Goal: Task Accomplishment & Management: Manage account settings

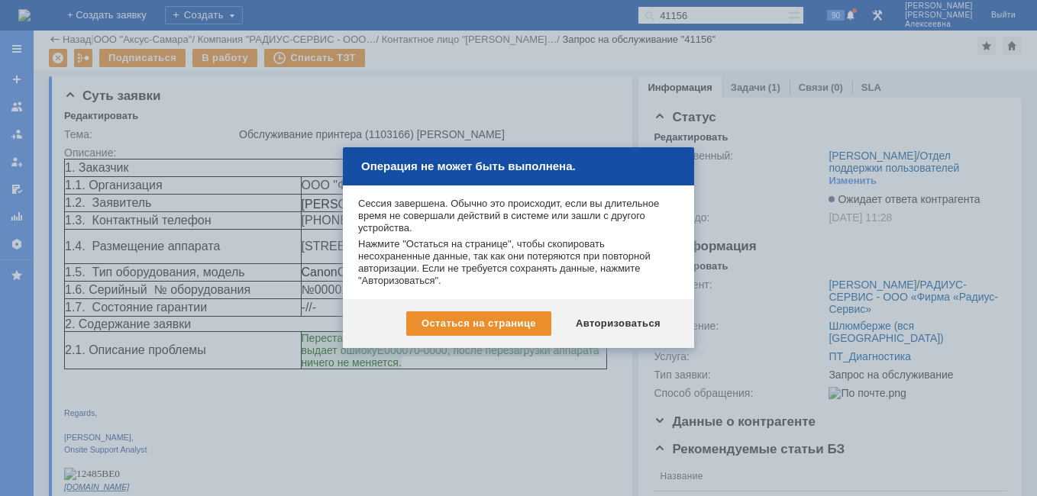
click at [613, 315] on div "Авторизоваться" at bounding box center [618, 324] width 115 height 24
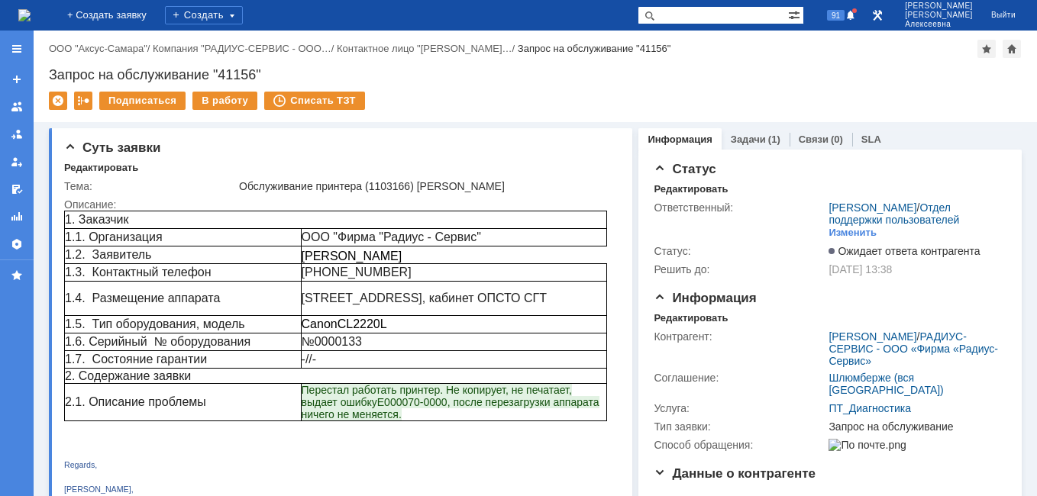
click at [29, 12] on img at bounding box center [24, 15] width 12 height 12
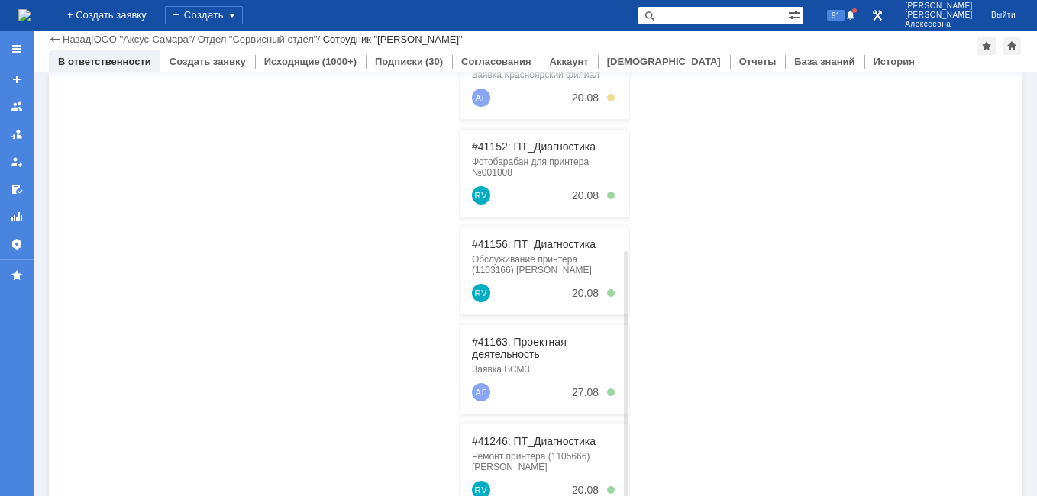
scroll to position [390, 0]
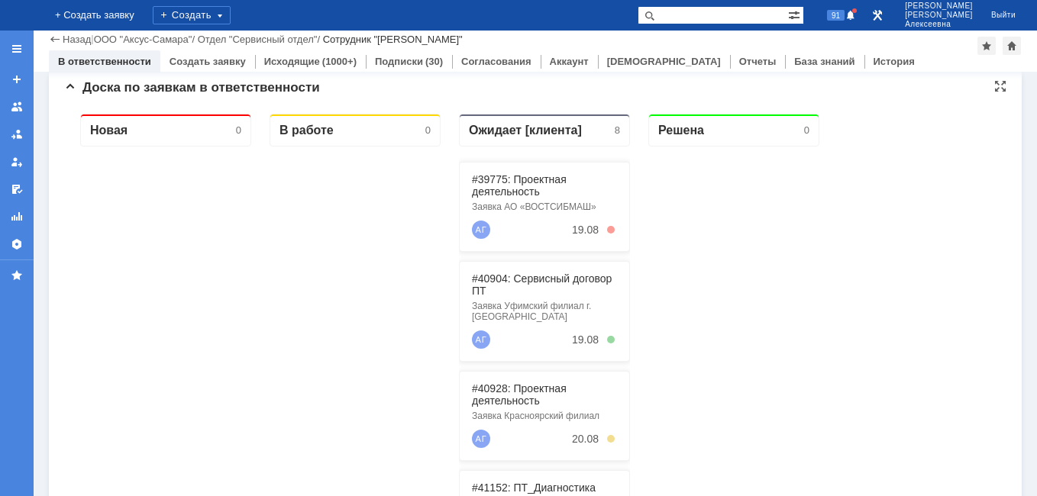
scroll to position [306, 0]
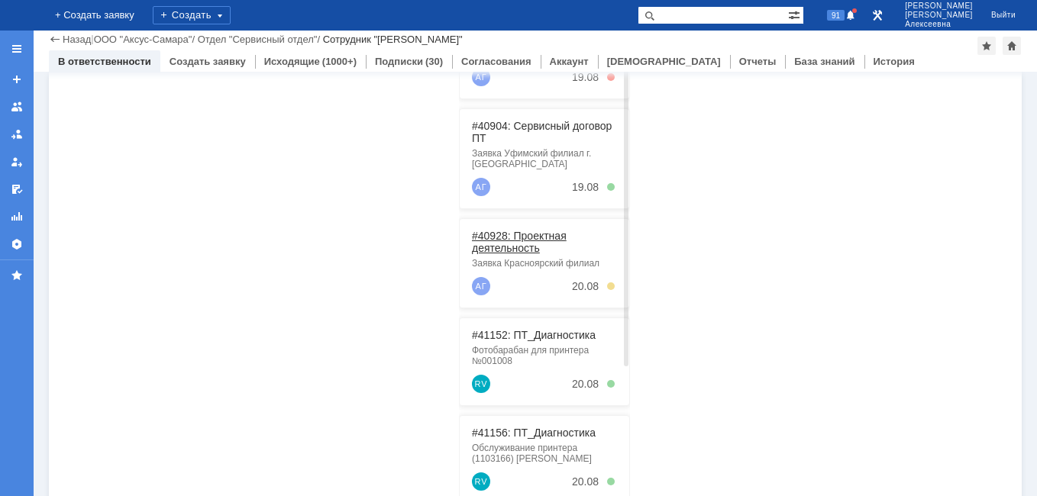
click at [530, 240] on link "#40928: Проектная деятельность" at bounding box center [519, 242] width 95 height 24
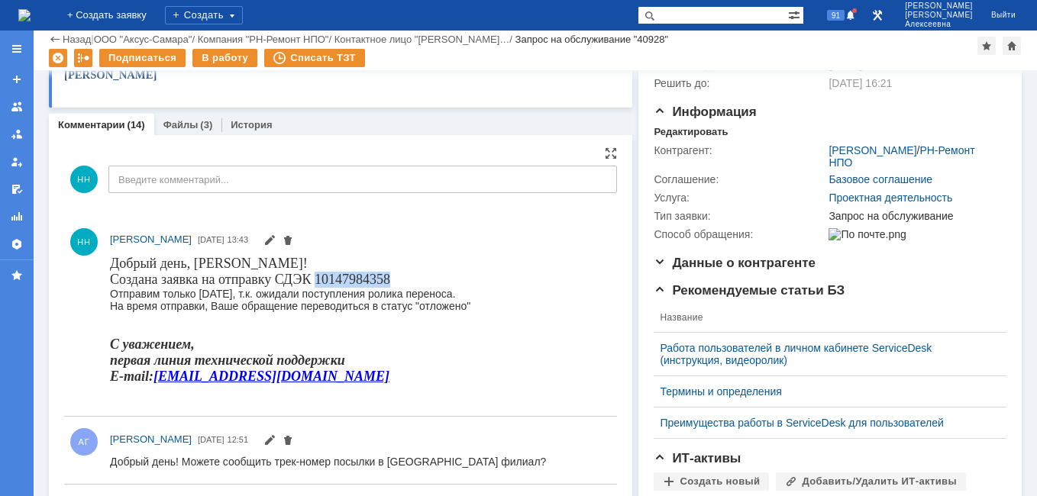
drag, startPoint x: 383, startPoint y: 277, endPoint x: 316, endPoint y: 283, distance: 67.6
click at [316, 283] on body "Добрый день, Галина! Создана заявка на отправку СДЭК 10147984358 Отправим тольк…" at bounding box center [290, 325] width 361 height 141
drag, startPoint x: 316, startPoint y: 283, endPoint x: 326, endPoint y: 283, distance: 9.9
copy span "10147984358"
click at [31, 14] on img at bounding box center [24, 15] width 12 height 12
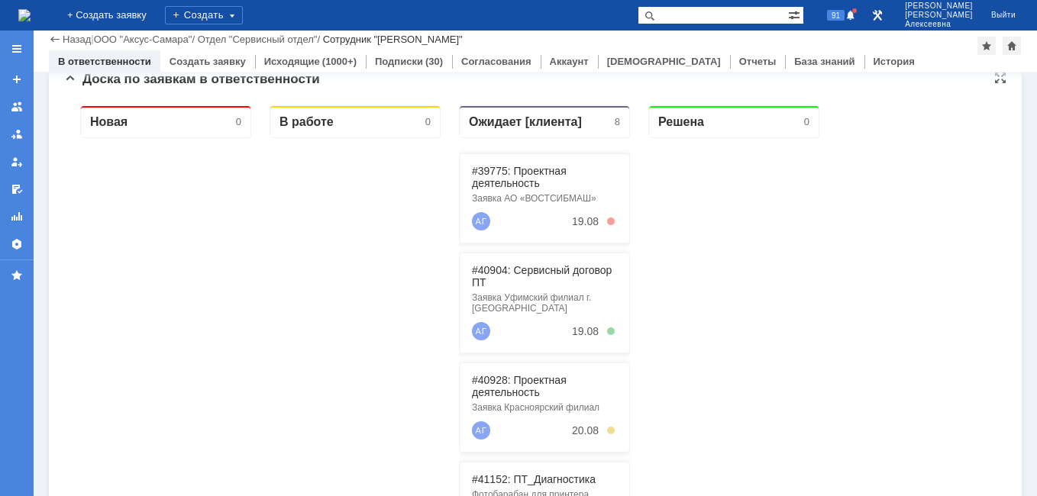
scroll to position [229, 0]
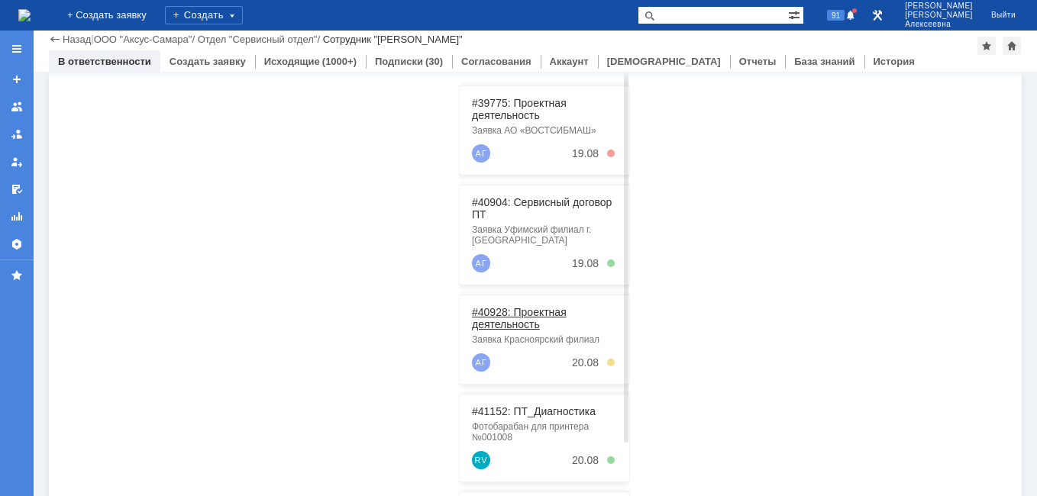
click at [519, 314] on link "#40928: Проектная деятельность" at bounding box center [519, 318] width 95 height 24
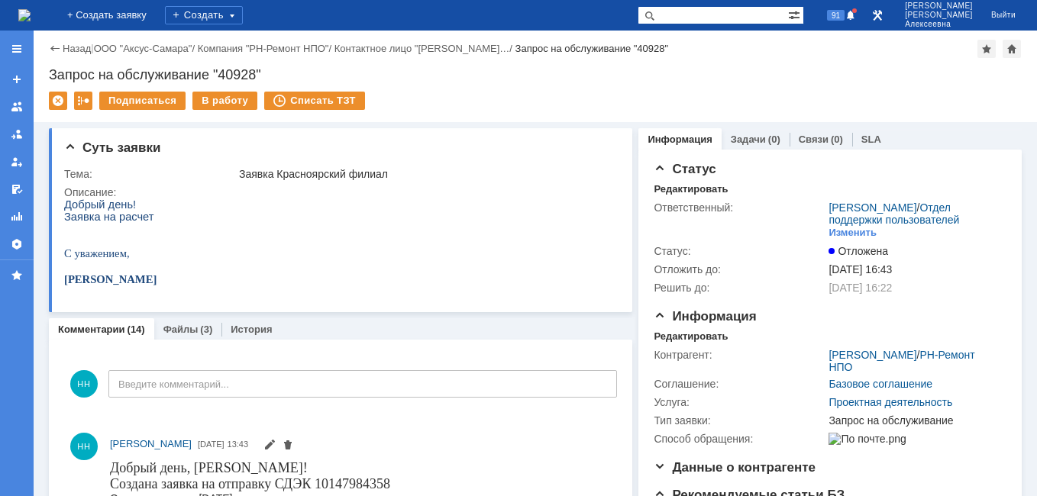
click at [30, 17] on img at bounding box center [24, 15] width 12 height 12
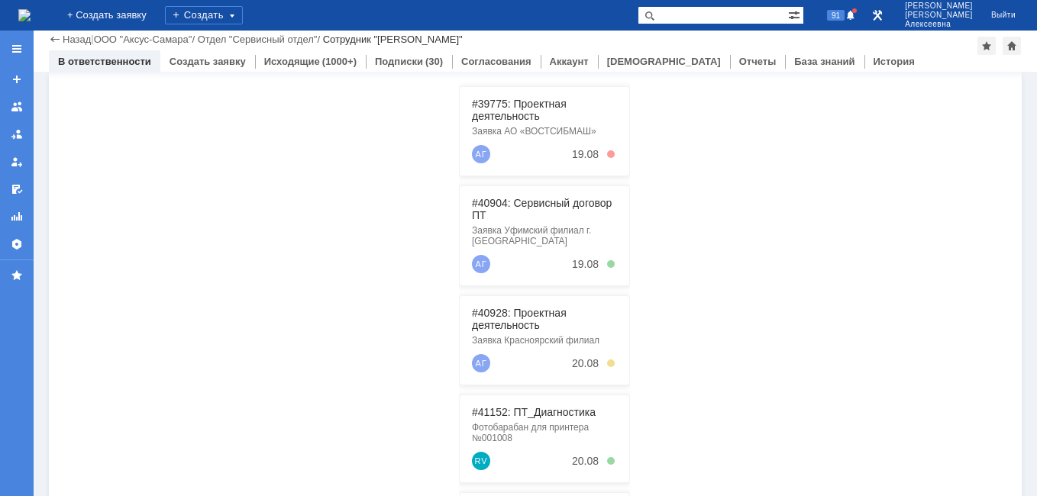
scroll to position [229, 0]
click at [730, 13] on input "text" at bounding box center [713, 15] width 150 height 18
type input "41163"
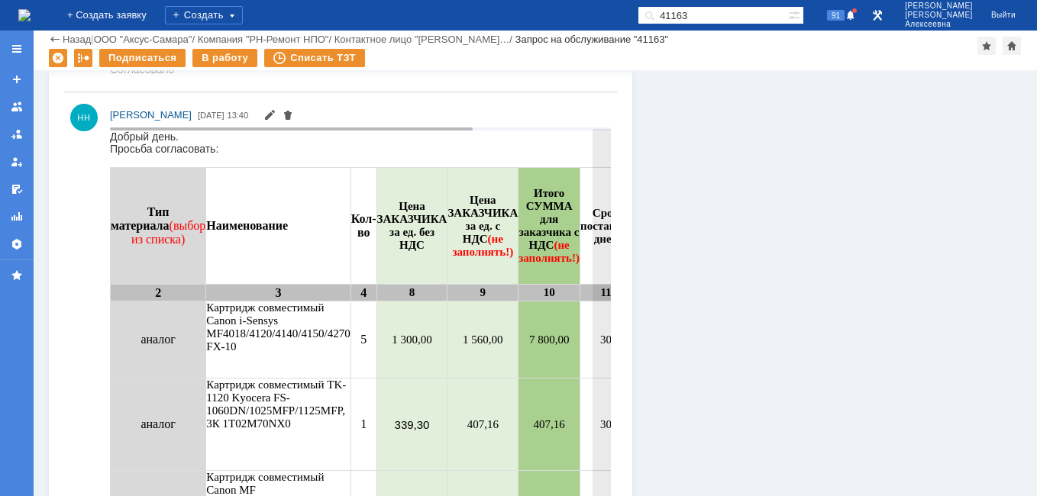
scroll to position [1146, 0]
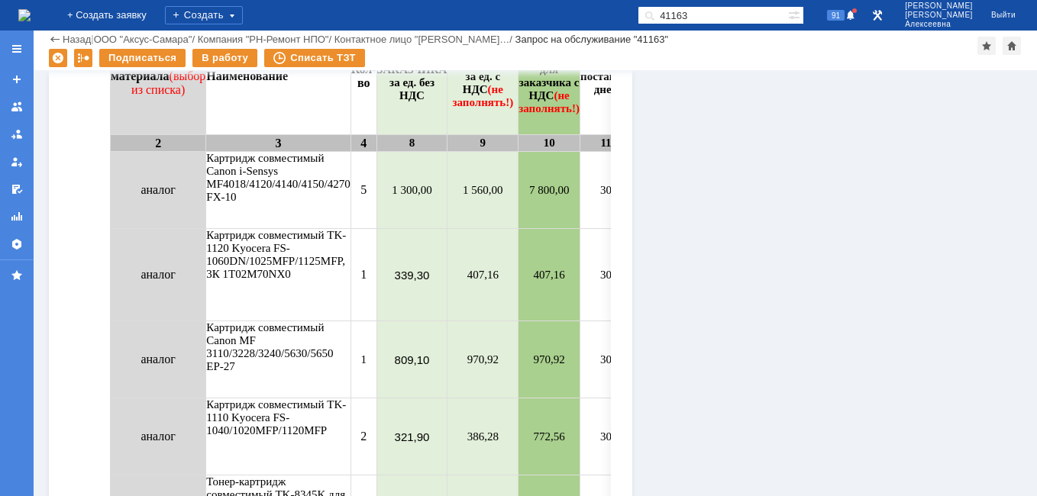
click at [31, 16] on img at bounding box center [24, 15] width 12 height 12
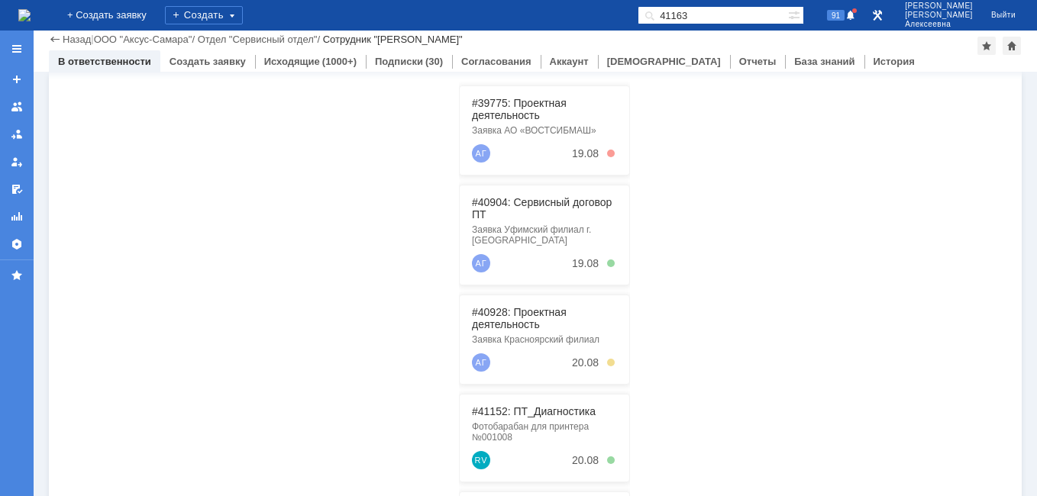
scroll to position [306, 0]
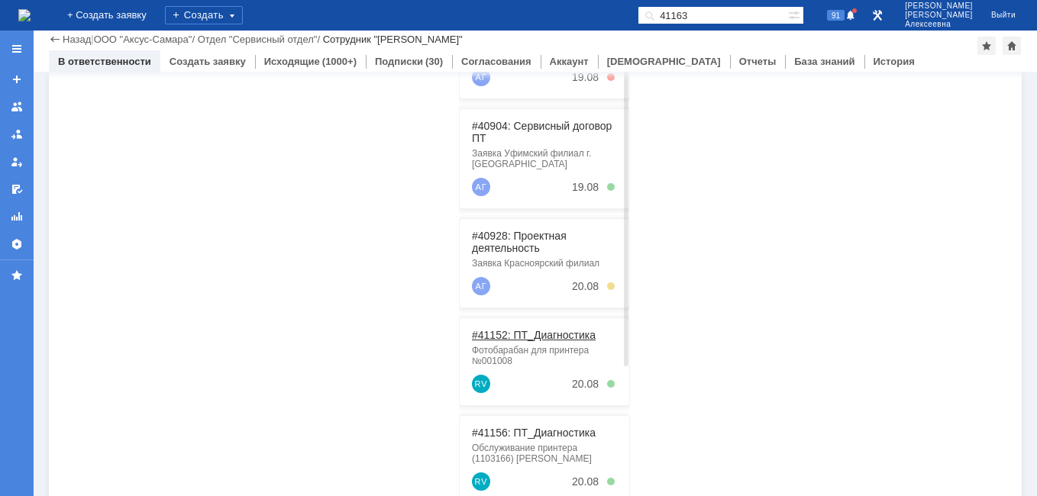
click at [547, 335] on link "#41152: ПТ_Диагностика" at bounding box center [534, 335] width 124 height 12
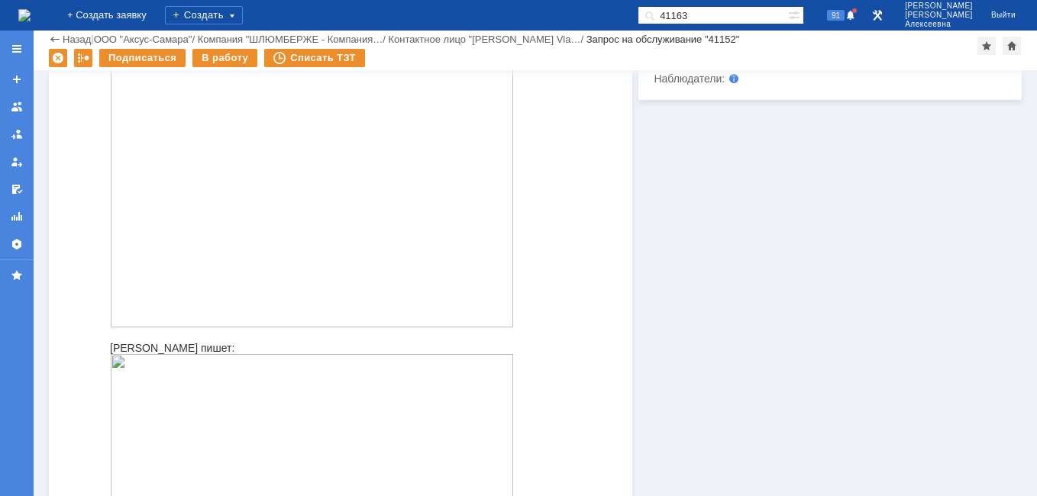
scroll to position [917, 0]
click at [31, 12] on img at bounding box center [24, 15] width 12 height 12
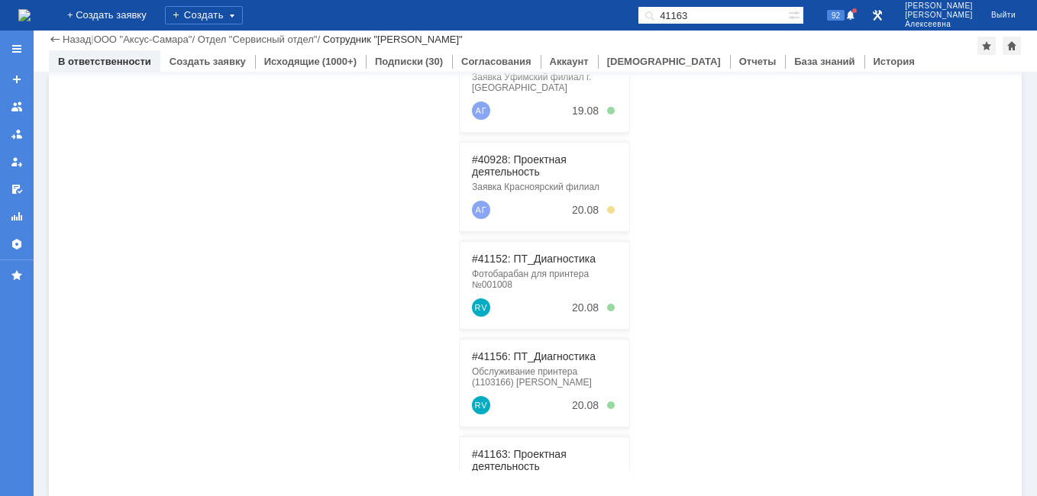
scroll to position [390, 0]
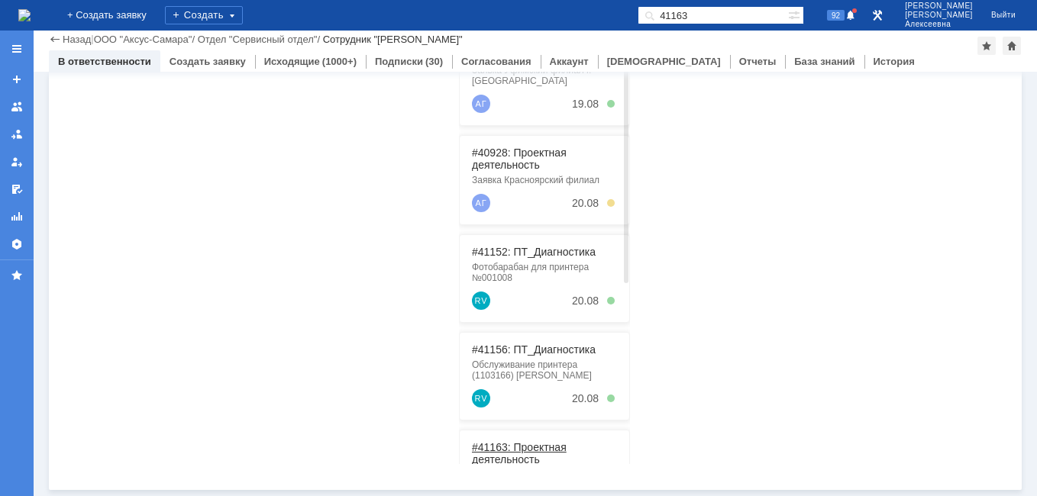
click at [523, 451] on link "#41163: Проектная деятельность" at bounding box center [519, 453] width 95 height 24
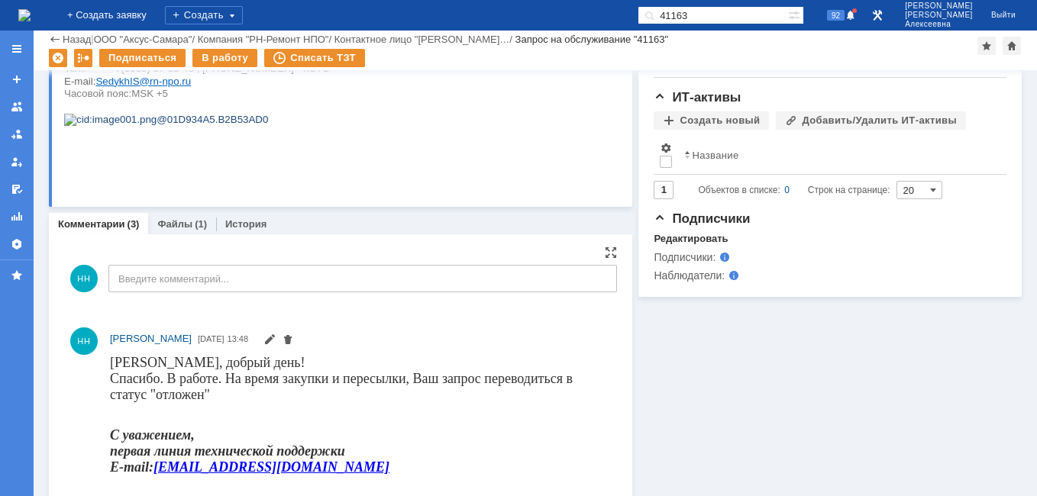
scroll to position [382, 0]
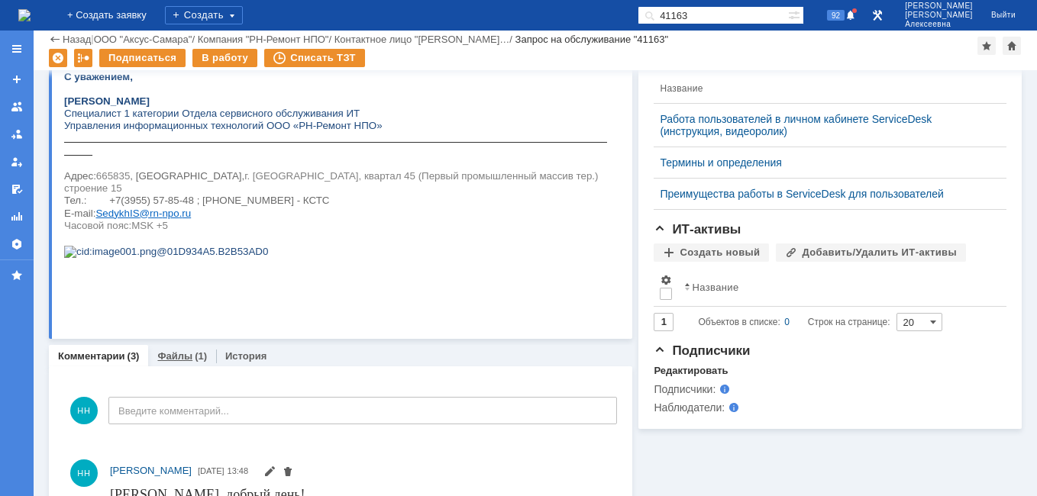
click at [173, 359] on link "Файлы" at bounding box center [174, 356] width 35 height 11
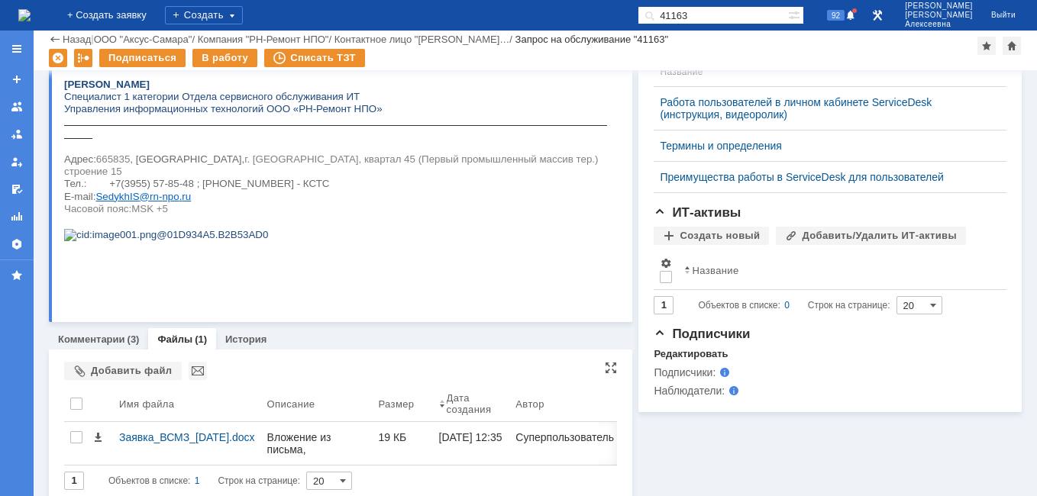
scroll to position [412, 0]
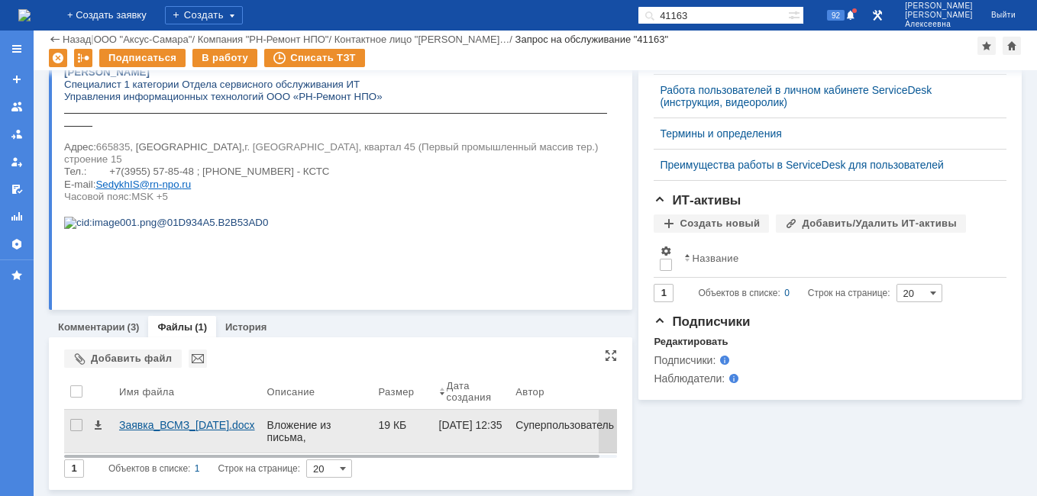
click at [157, 425] on div "Заявка_ВСМЗ_05.08.2025.docx" at bounding box center [187, 425] width 136 height 12
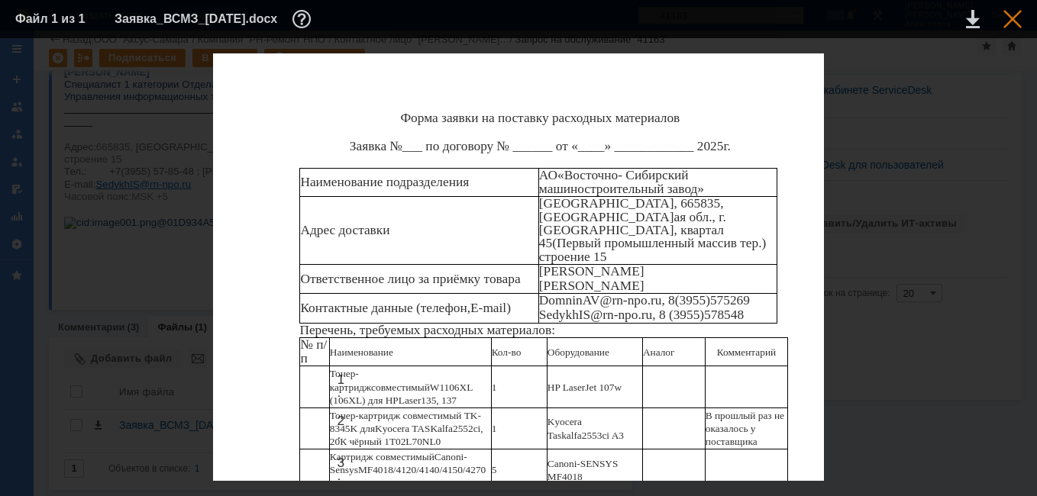
click at [1012, 18] on div at bounding box center [1013, 19] width 18 height 18
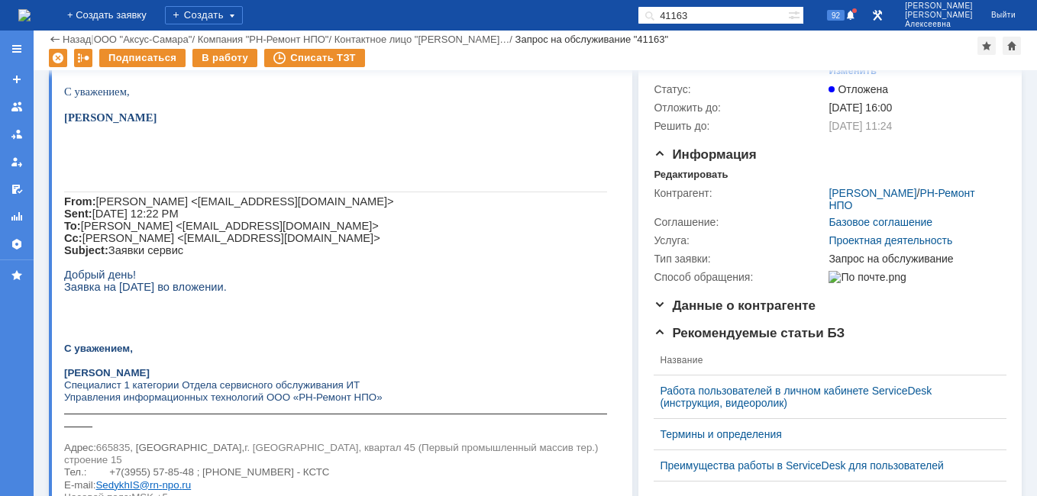
scroll to position [0, 0]
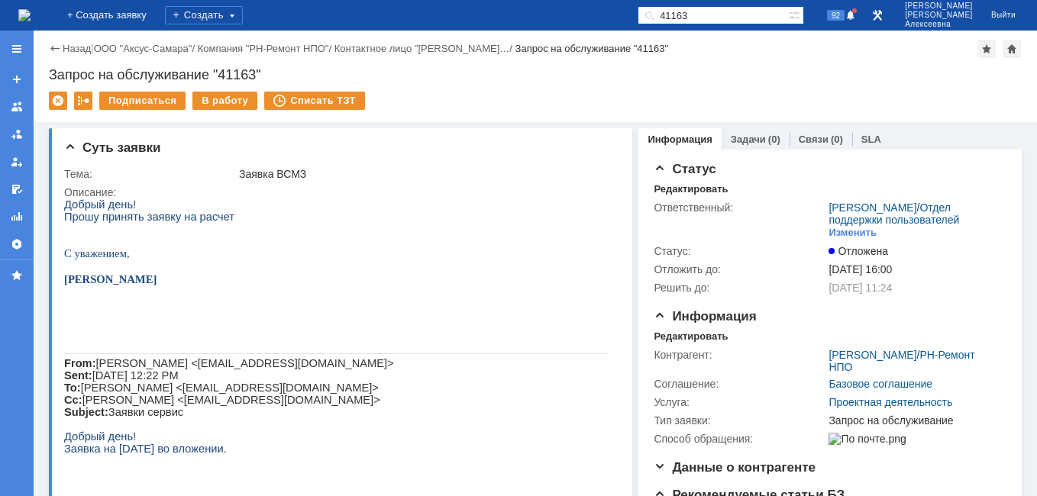
click at [31, 14] on img at bounding box center [24, 15] width 12 height 12
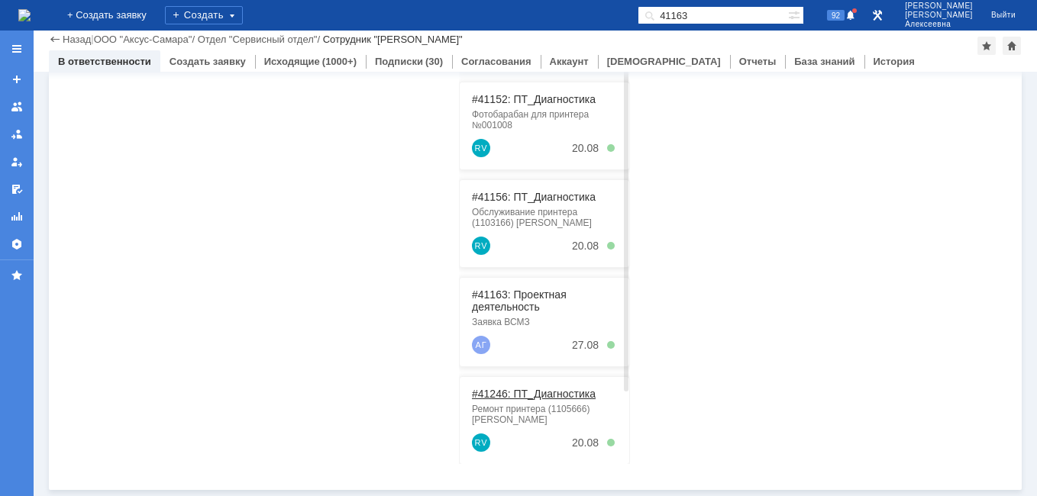
scroll to position [265, 0]
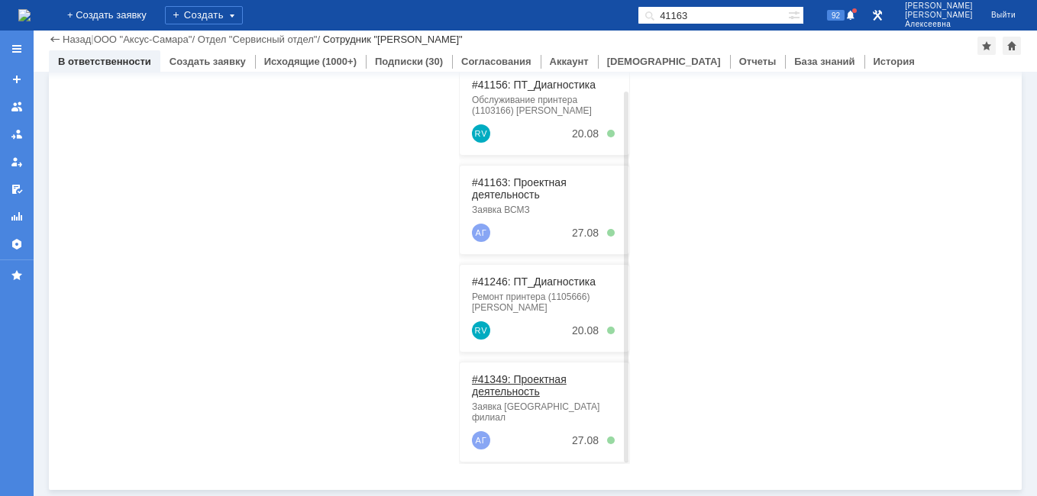
click at [515, 379] on link "#41349: Проектная деятельность" at bounding box center [519, 386] width 95 height 24
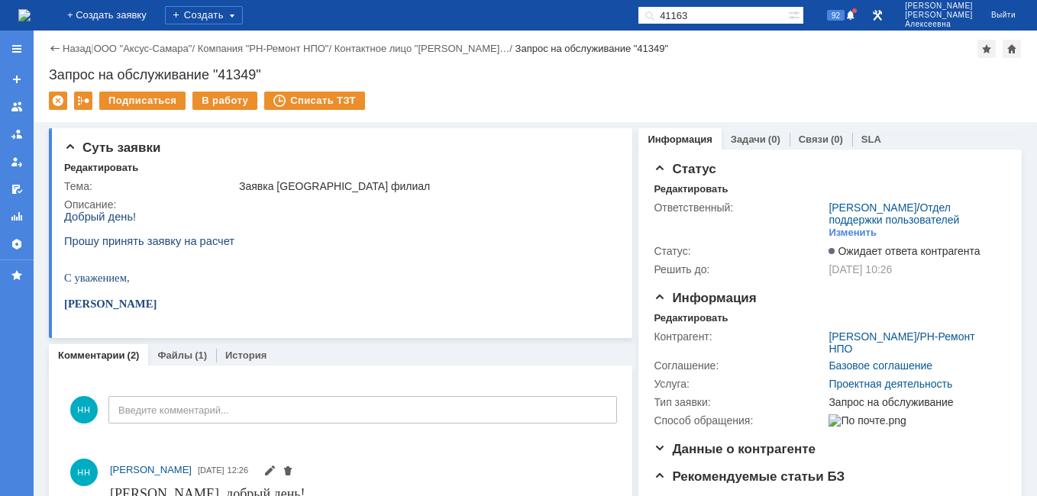
click at [26, 9] on img at bounding box center [24, 15] width 12 height 12
